Goal: Task Accomplishment & Management: Manage account settings

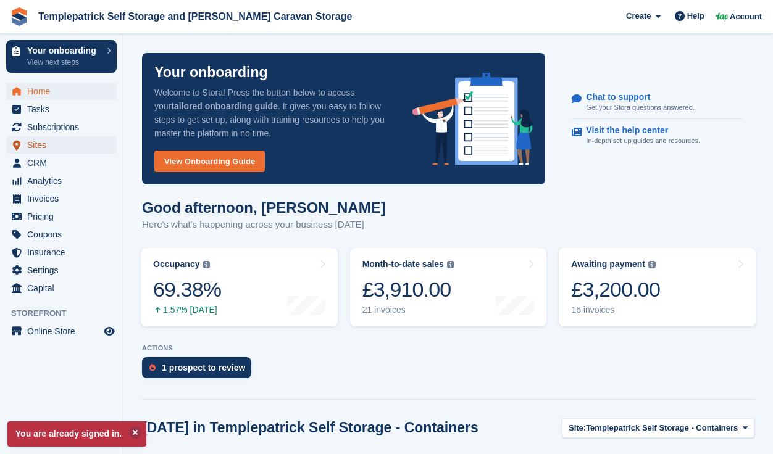
click at [38, 144] on span "Sites" at bounding box center [64, 144] width 74 height 17
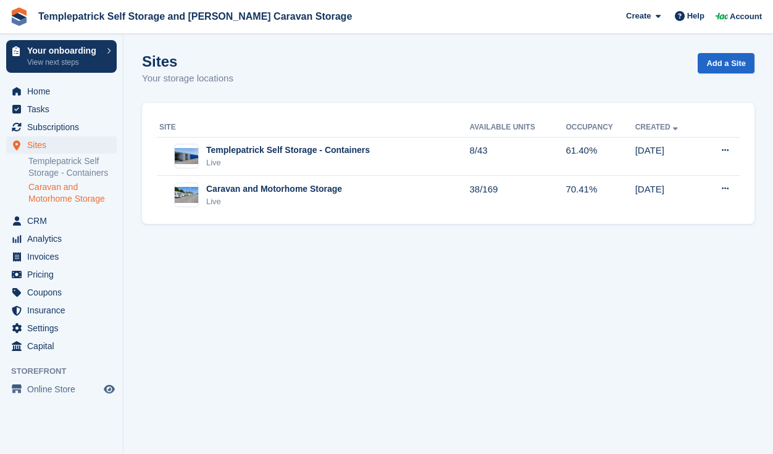
click at [40, 188] on link "Caravan and Motorhome Storage" at bounding box center [72, 192] width 88 height 23
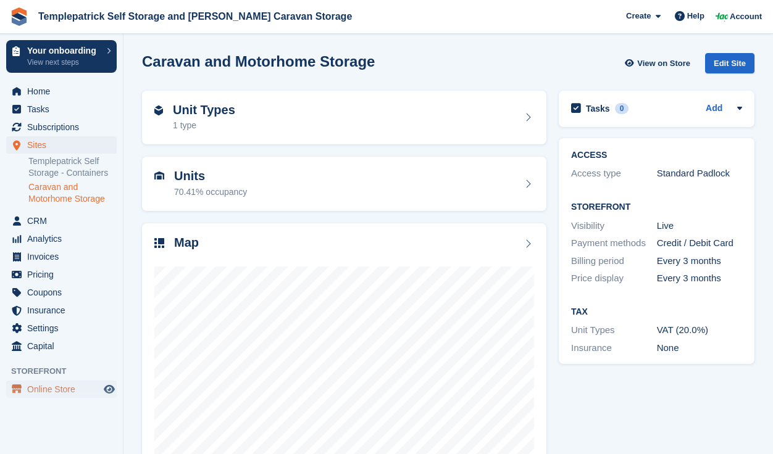
click at [44, 392] on span "Online Store" at bounding box center [64, 389] width 74 height 17
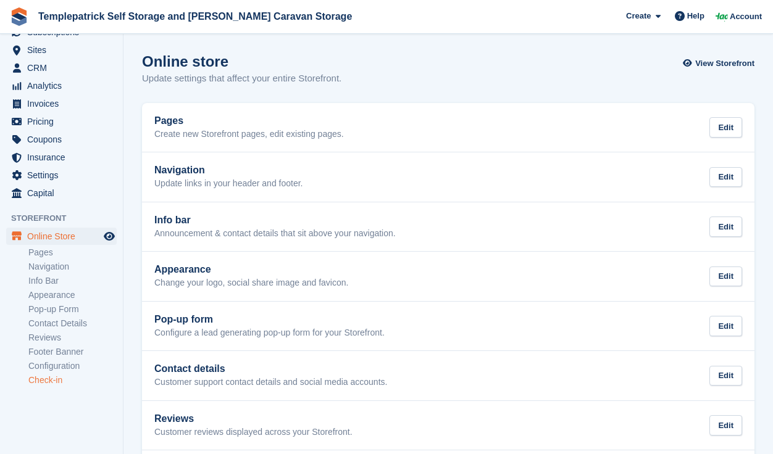
scroll to position [101, 0]
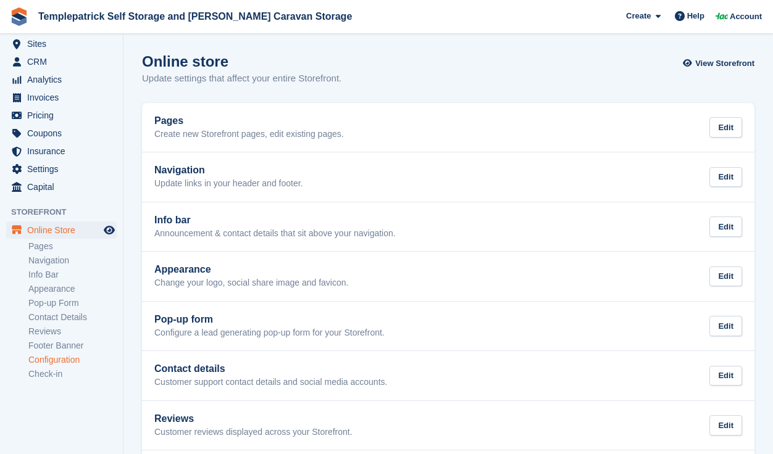
click at [66, 359] on link "Configuration" at bounding box center [72, 360] width 88 height 12
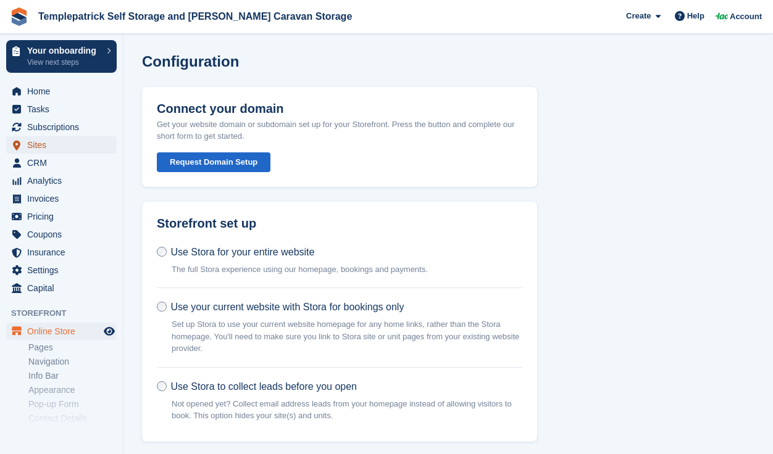
click at [38, 147] on span "Sites" at bounding box center [64, 144] width 74 height 17
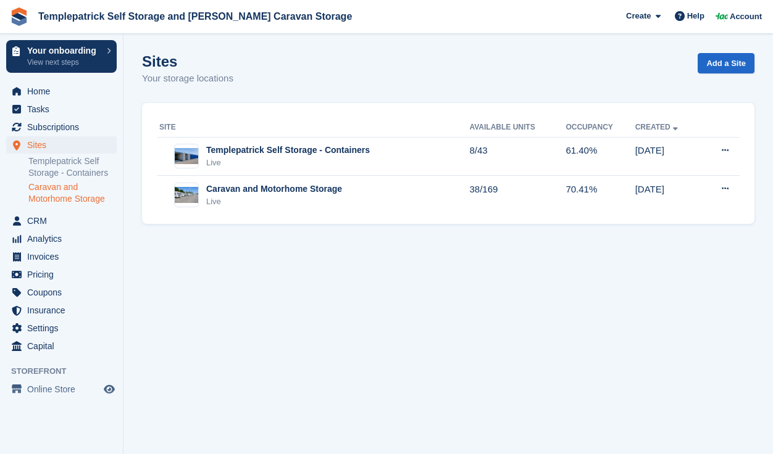
click at [46, 194] on link "Caravan and Motorhome Storage" at bounding box center [72, 192] width 88 height 23
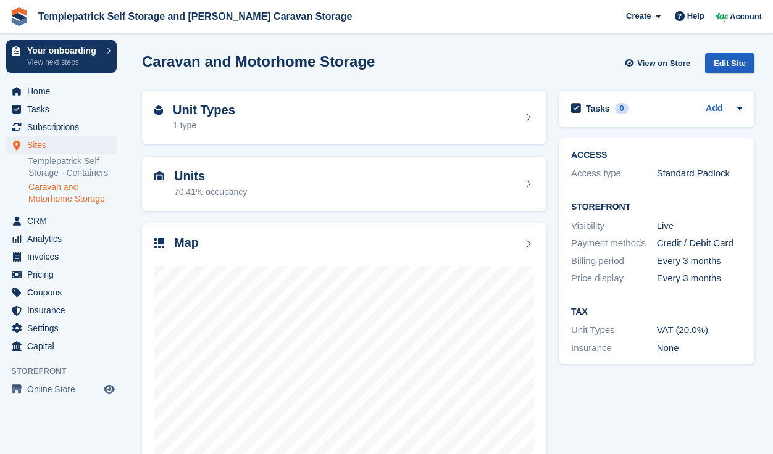
click at [730, 66] on div "Edit Site" at bounding box center [729, 63] width 49 height 20
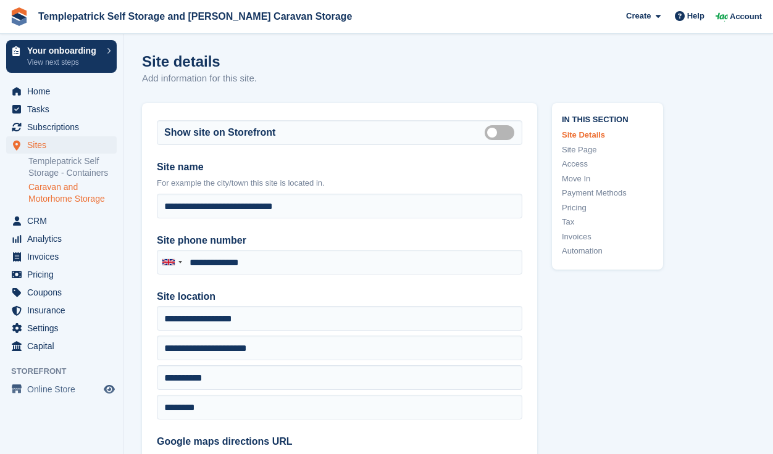
type input "**********"
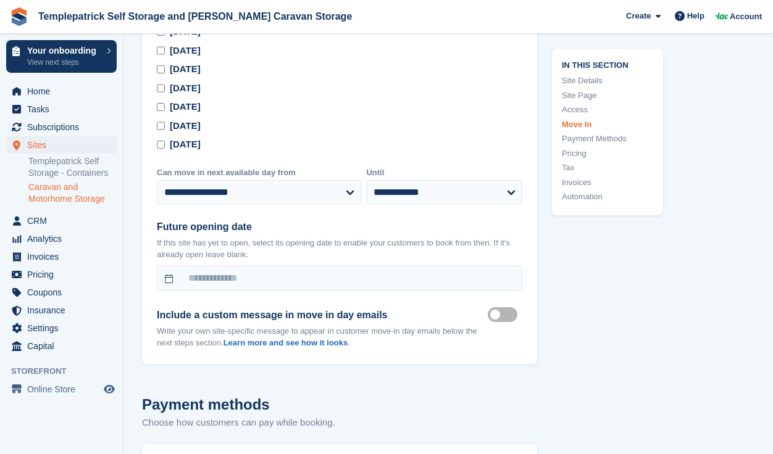
scroll to position [3381, 0]
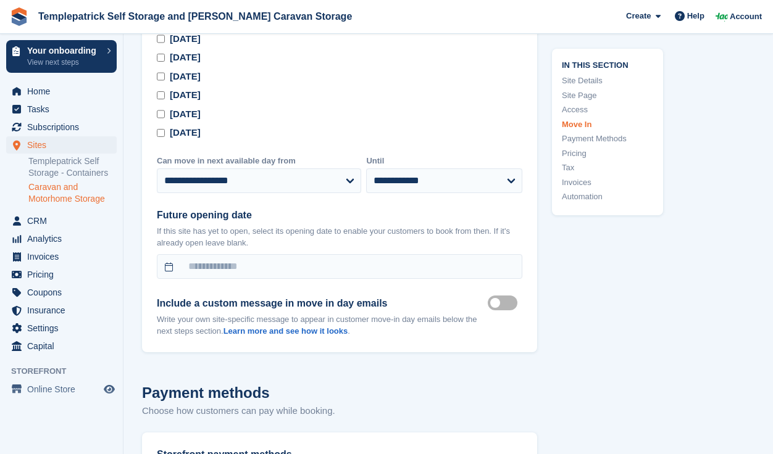
click at [497, 304] on label "Move in mailer custom message on" at bounding box center [505, 303] width 35 height 2
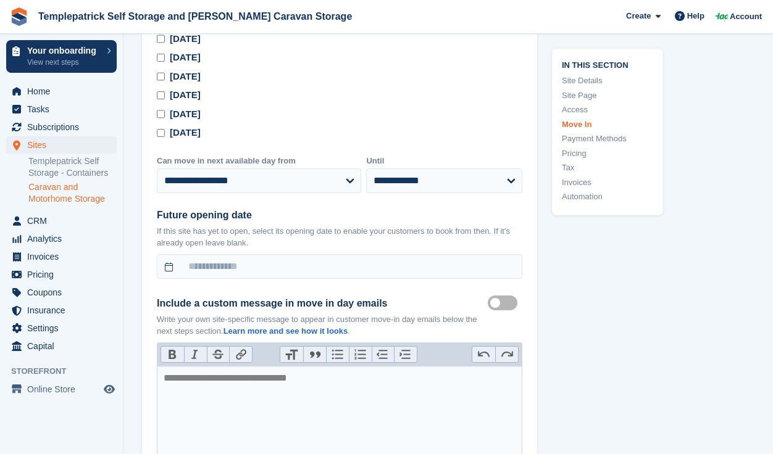
click at [497, 304] on label "Move in mailer custom message on" at bounding box center [505, 303] width 35 height 2
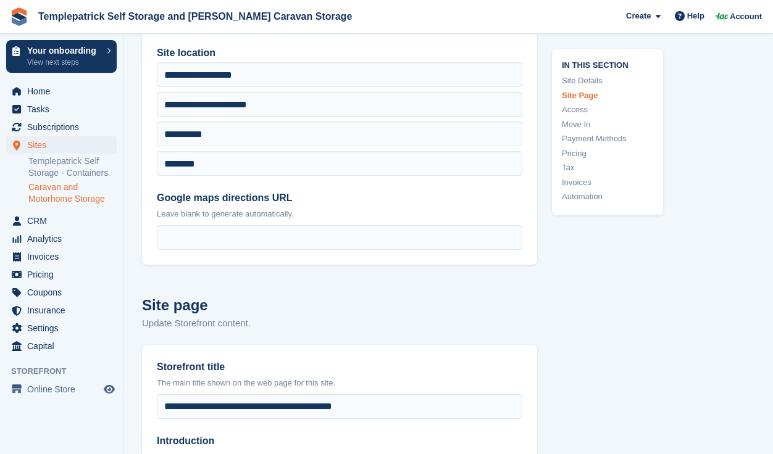
scroll to position [0, 0]
